Goal: Find specific page/section: Find specific page/section

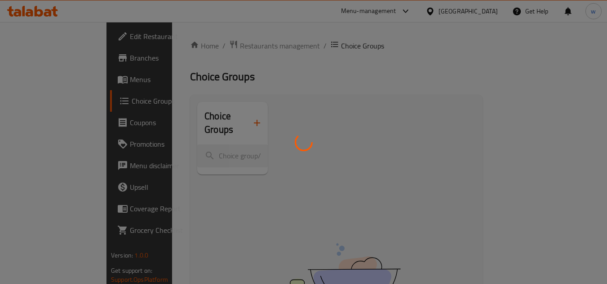
click at [422, 13] on div at bounding box center [303, 142] width 607 height 284
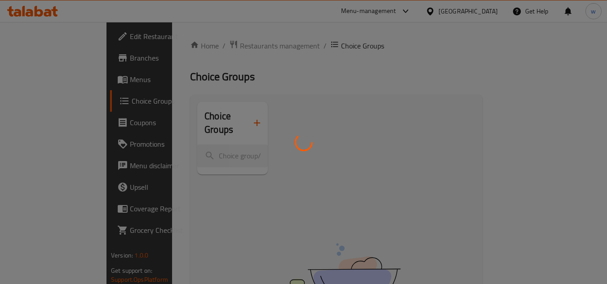
click at [422, 13] on div at bounding box center [303, 142] width 607 height 284
click at [419, 11] on div at bounding box center [303, 142] width 607 height 284
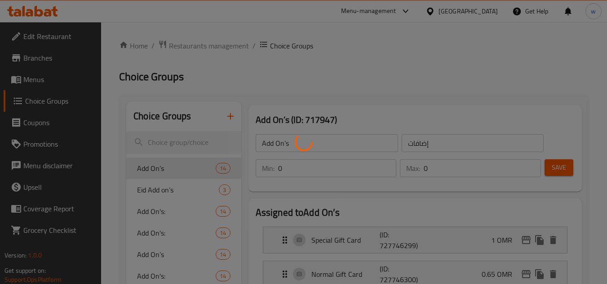
click at [419, 11] on div at bounding box center [303, 142] width 607 height 284
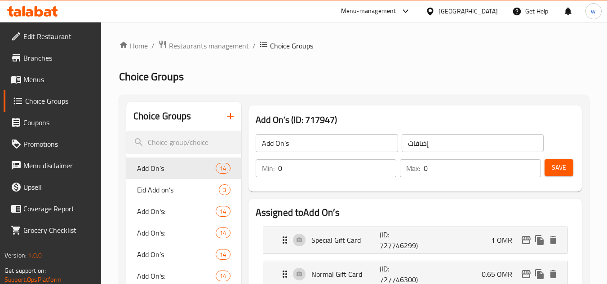
click at [396, 11] on div "Menu-management" at bounding box center [368, 11] width 55 height 11
click at [194, 40] on span "Restaurants management" at bounding box center [209, 45] width 80 height 11
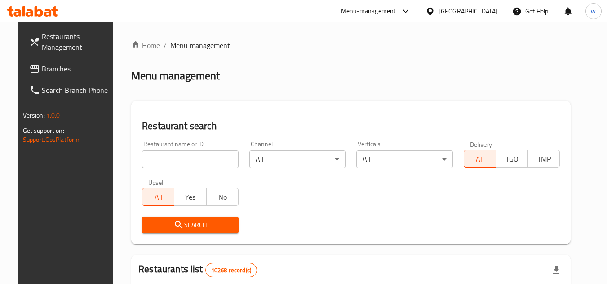
click at [76, 70] on span "Branches" at bounding box center [77, 68] width 71 height 11
